Goal: Task Accomplishment & Management: Manage account settings

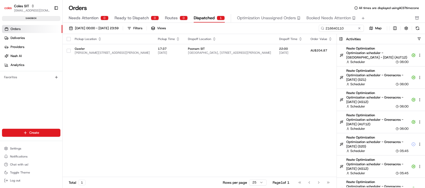
scroll to position [10751, 0]
click at [28, 147] on button "Settings" at bounding box center [31, 148] width 58 height 7
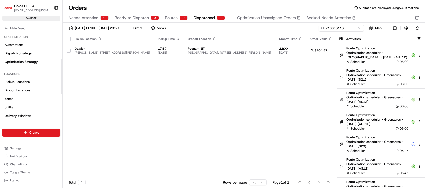
scroll to position [100, 0]
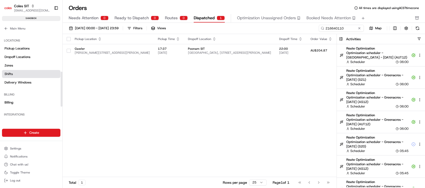
click at [22, 74] on link "Shifts" at bounding box center [31, 74] width 58 height 8
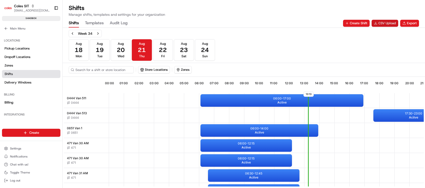
click at [387, 22] on button "CSV Upload" at bounding box center [384, 23] width 27 height 7
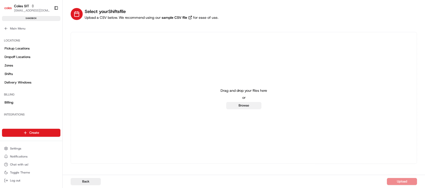
click at [242, 105] on button "Browse" at bounding box center [243, 105] width 35 height 7
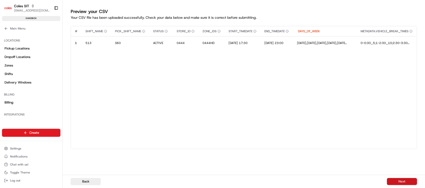
click at [411, 181] on button "Next" at bounding box center [402, 181] width 30 height 7
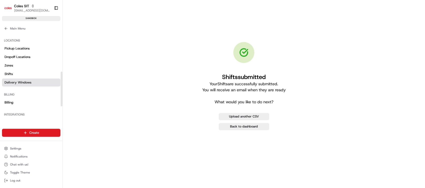
click at [28, 80] on span "Delivery Windows" at bounding box center [18, 82] width 27 height 5
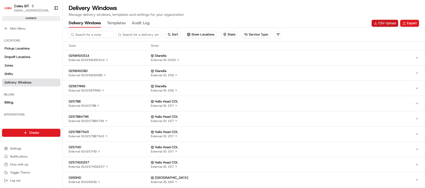
click at [381, 24] on button "CSV Upload" at bounding box center [384, 23] width 27 height 7
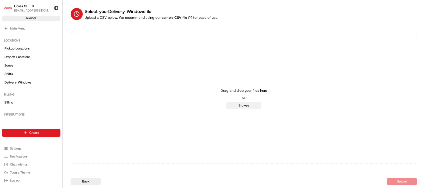
click at [238, 105] on button "Browse" at bounding box center [243, 105] width 35 height 7
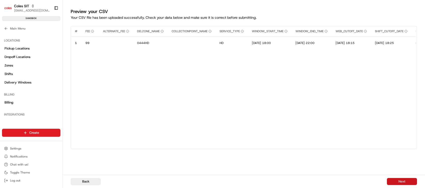
click at [404, 181] on button "Next" at bounding box center [402, 181] width 30 height 7
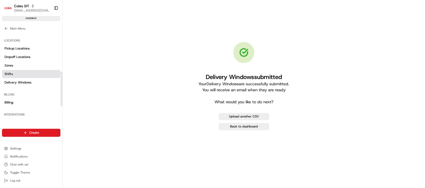
click at [22, 75] on link "Shifts" at bounding box center [31, 74] width 58 height 8
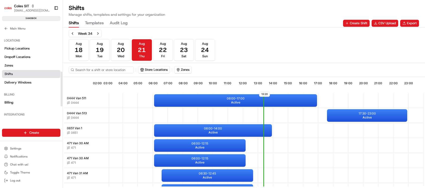
scroll to position [0, 48]
click at [184, 68] on button "Zones" at bounding box center [182, 69] width 17 height 7
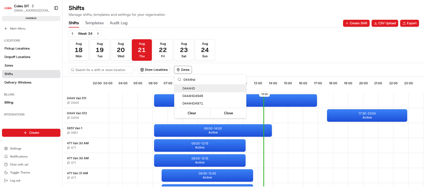
type input "0444hd"
click at [194, 88] on span "0444HD" at bounding box center [213, 88] width 62 height 5
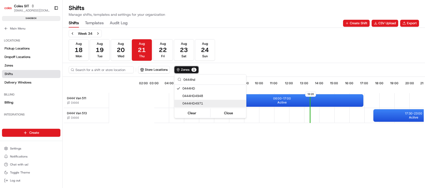
click at [285, 123] on html "Coles SIT [EMAIL_ADDRESS][DOMAIN_NAME] Toggle Sidebar sandbox Orders Deliveries…" at bounding box center [212, 94] width 425 height 188
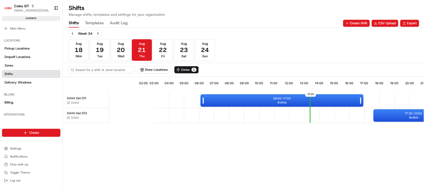
click at [278, 101] on span "Active" at bounding box center [281, 103] width 9 height 4
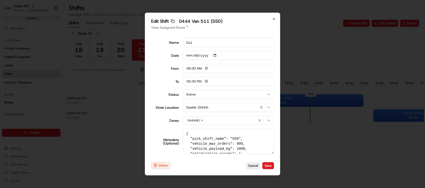
click at [277, 21] on div "Edit Shift Copy sft_Cnyj6A4Y8VKcJZvV4afcGN 0444 Van 511 (S50) View Assigned Rou…" at bounding box center [212, 94] width 135 height 163
click at [273, 20] on icon "button" at bounding box center [274, 19] width 4 height 4
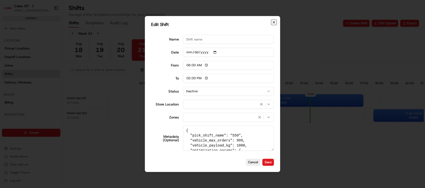
type input "14:00"
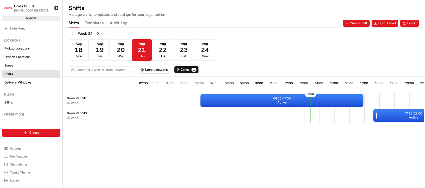
click at [406, 116] on div "17:30 - 23:00 Active" at bounding box center [413, 115] width 80 height 13
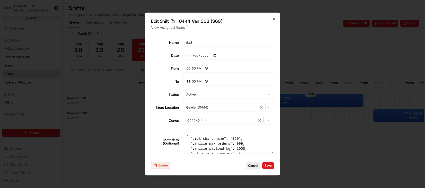
click at [272, 16] on div "Edit Shift Copy sft_WjhNwPKfeEfJ4AhbwaLH8v 0444 Van 513 (S60) View Assigned Rou…" at bounding box center [212, 94] width 135 height 163
click at [275, 18] on icon "button" at bounding box center [274, 19] width 4 height 4
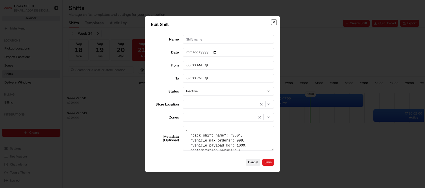
type input "06:00"
type input "14:00"
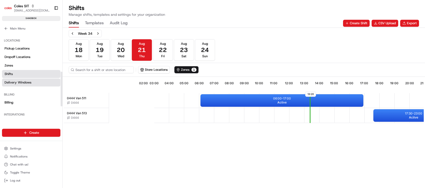
click at [30, 84] on span "Delivery Windows" at bounding box center [18, 82] width 27 height 5
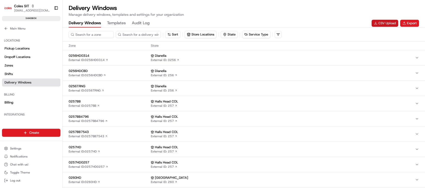
click at [381, 25] on button "CSV Upload" at bounding box center [384, 23] width 27 height 7
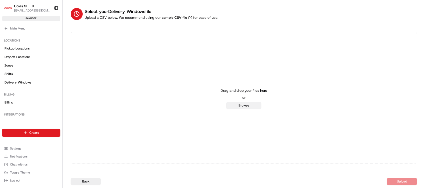
click at [251, 103] on button "Browse" at bounding box center [243, 105] width 35 height 7
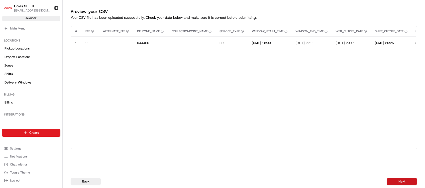
click at [401, 182] on button "Next" at bounding box center [402, 181] width 30 height 7
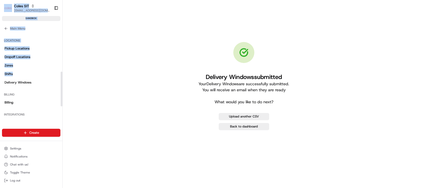
click at [0, 79] on html "Coles SIT [EMAIL_ADDRESS][DOMAIN_NAME] Toggle Sidebar sandbox Orders Deliveries…" at bounding box center [212, 94] width 425 height 188
drag, startPoint x: 0, startPoint y: 79, endPoint x: 16, endPoint y: 84, distance: 17.2
click at [16, 84] on span "Delivery Windows" at bounding box center [18, 82] width 27 height 5
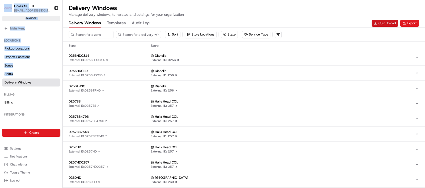
click at [381, 25] on button "CSV Upload" at bounding box center [384, 23] width 27 height 7
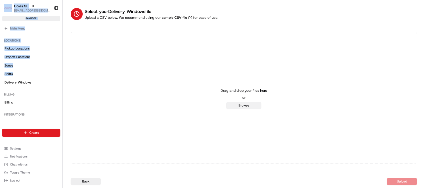
click at [255, 103] on button "Browse" at bounding box center [243, 105] width 35 height 7
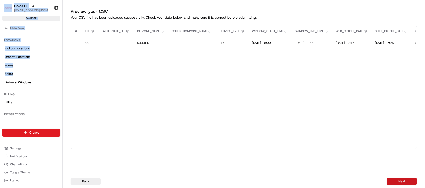
click at [400, 181] on button "Next" at bounding box center [402, 181] width 30 height 7
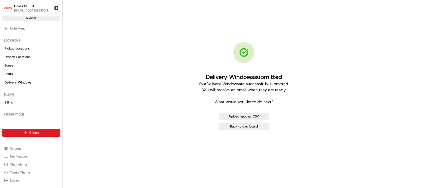
click at [142, 68] on div "Delivery Windows submitted Your Delivery Windows are successfully submitted. Yo…" at bounding box center [244, 86] width 346 height 156
